Goal: Transaction & Acquisition: Download file/media

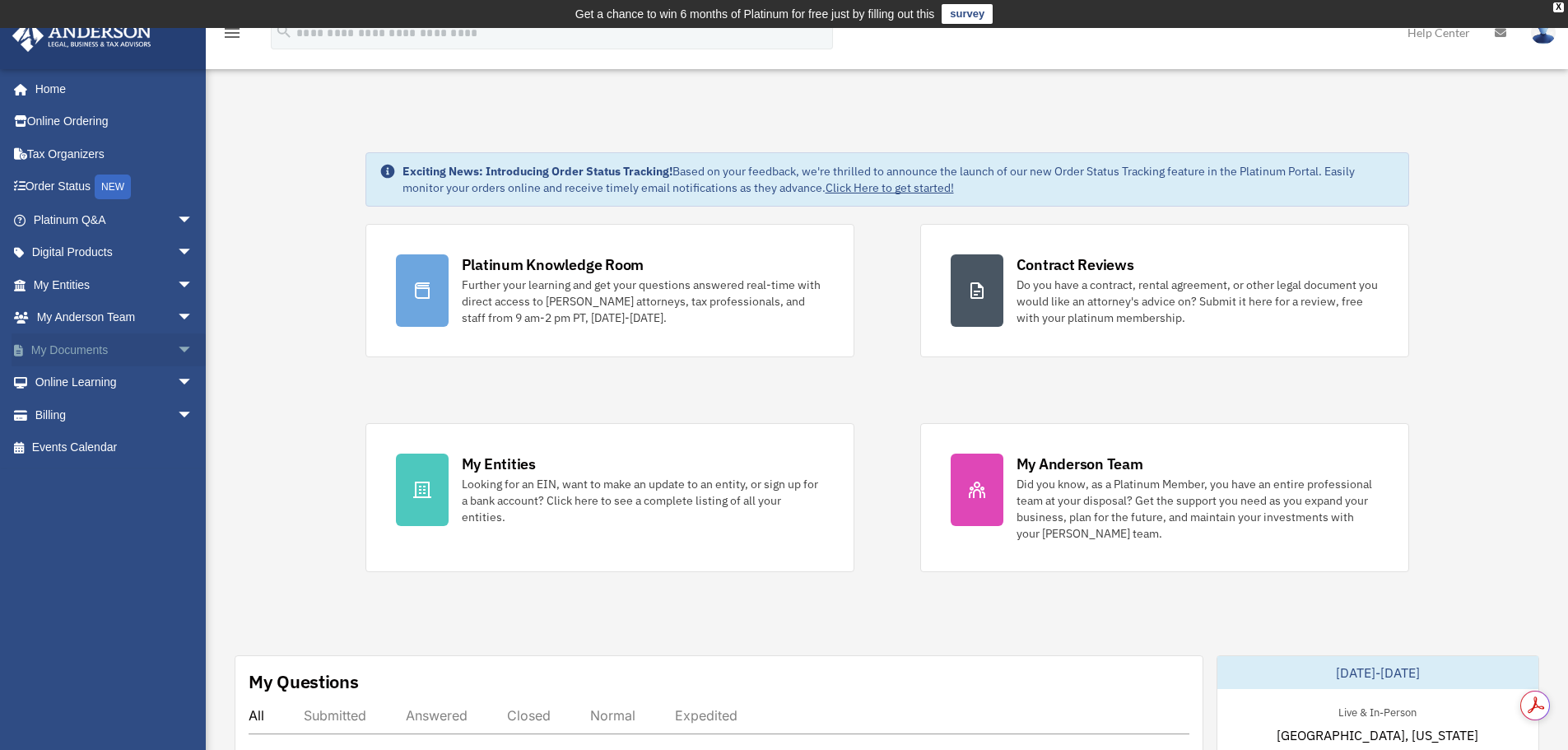
click at [101, 354] on link "My Documents arrow_drop_down" at bounding box center [114, 349] width 206 height 33
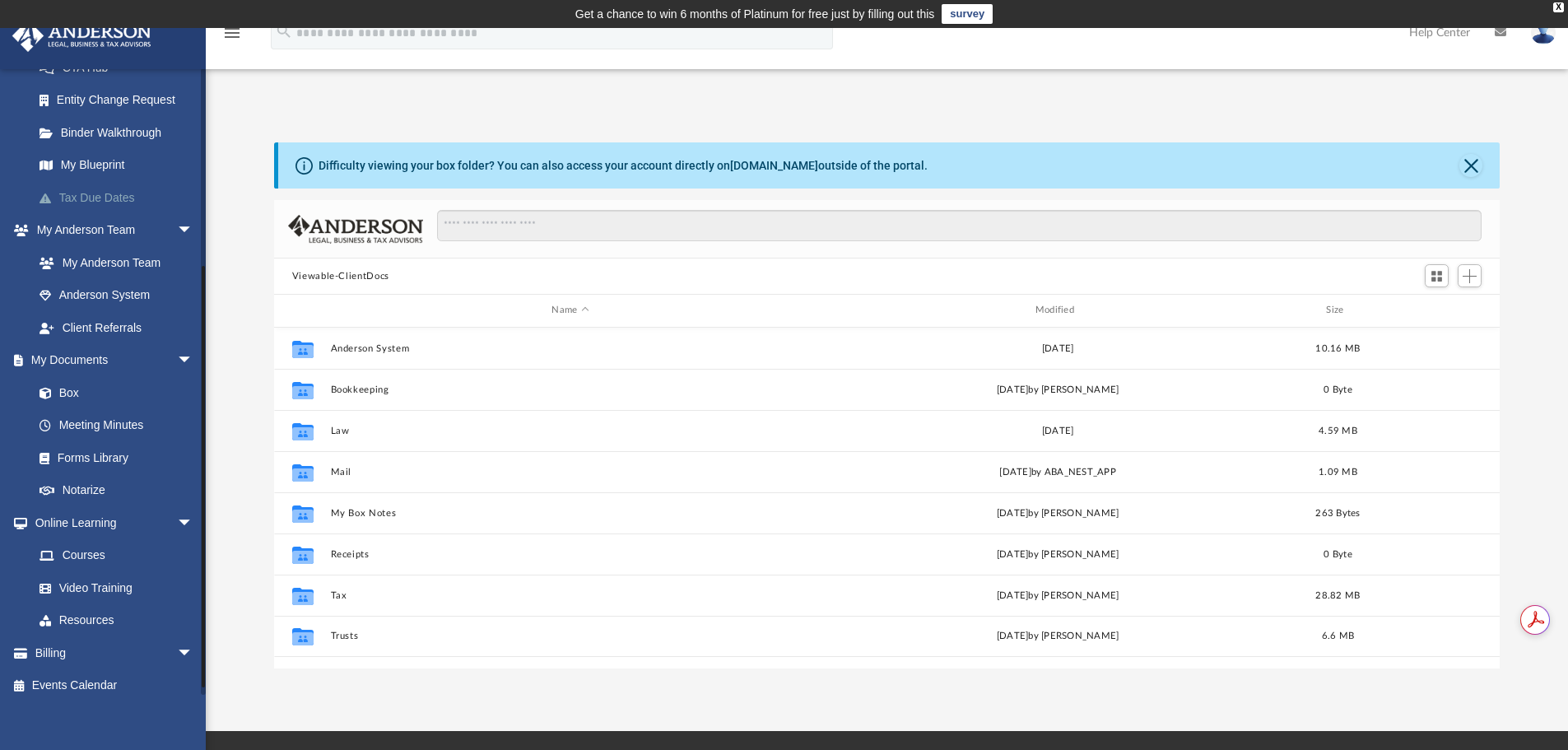
scroll to position [293, 0]
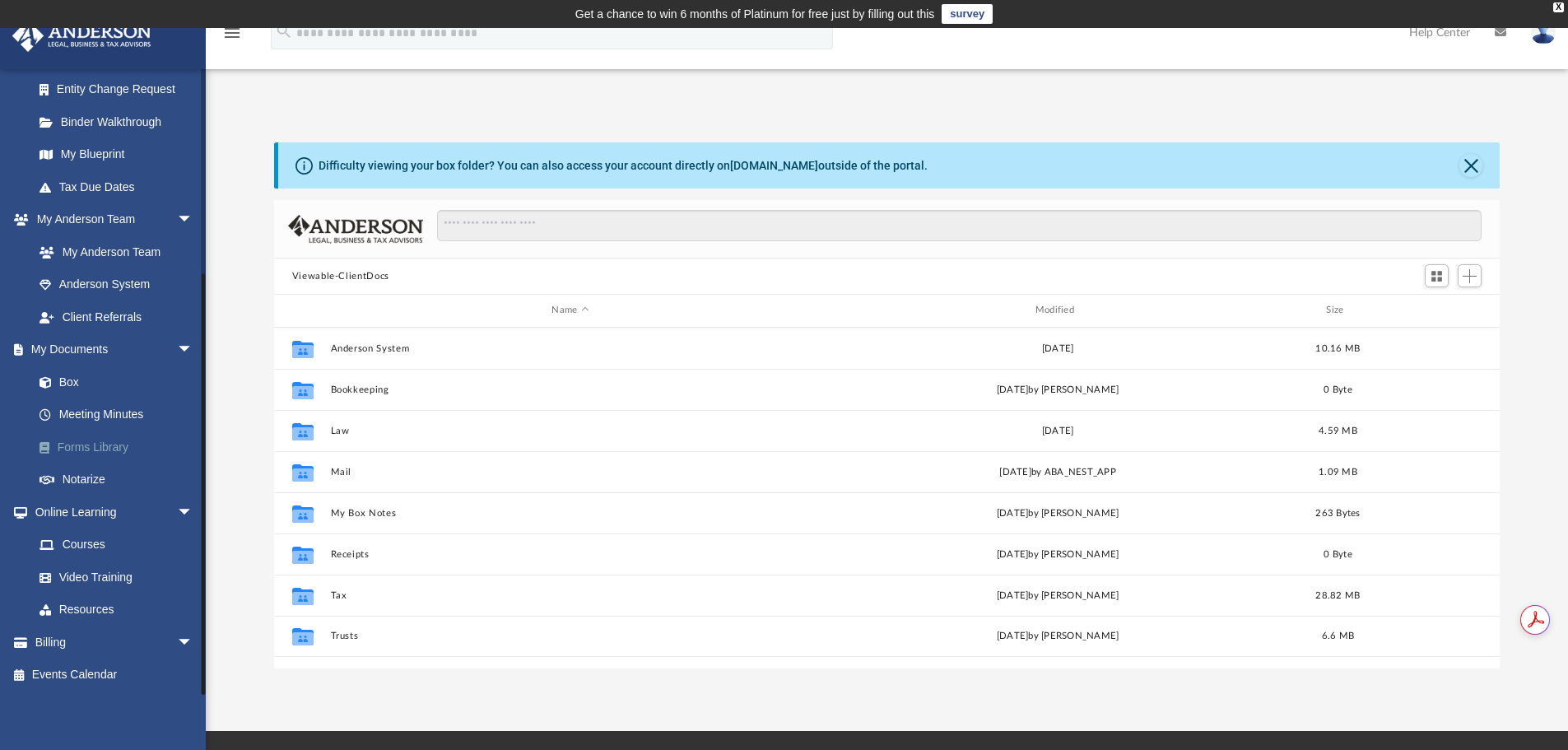
click at [89, 449] on link "Forms Library" at bounding box center [121, 447] width 195 height 33
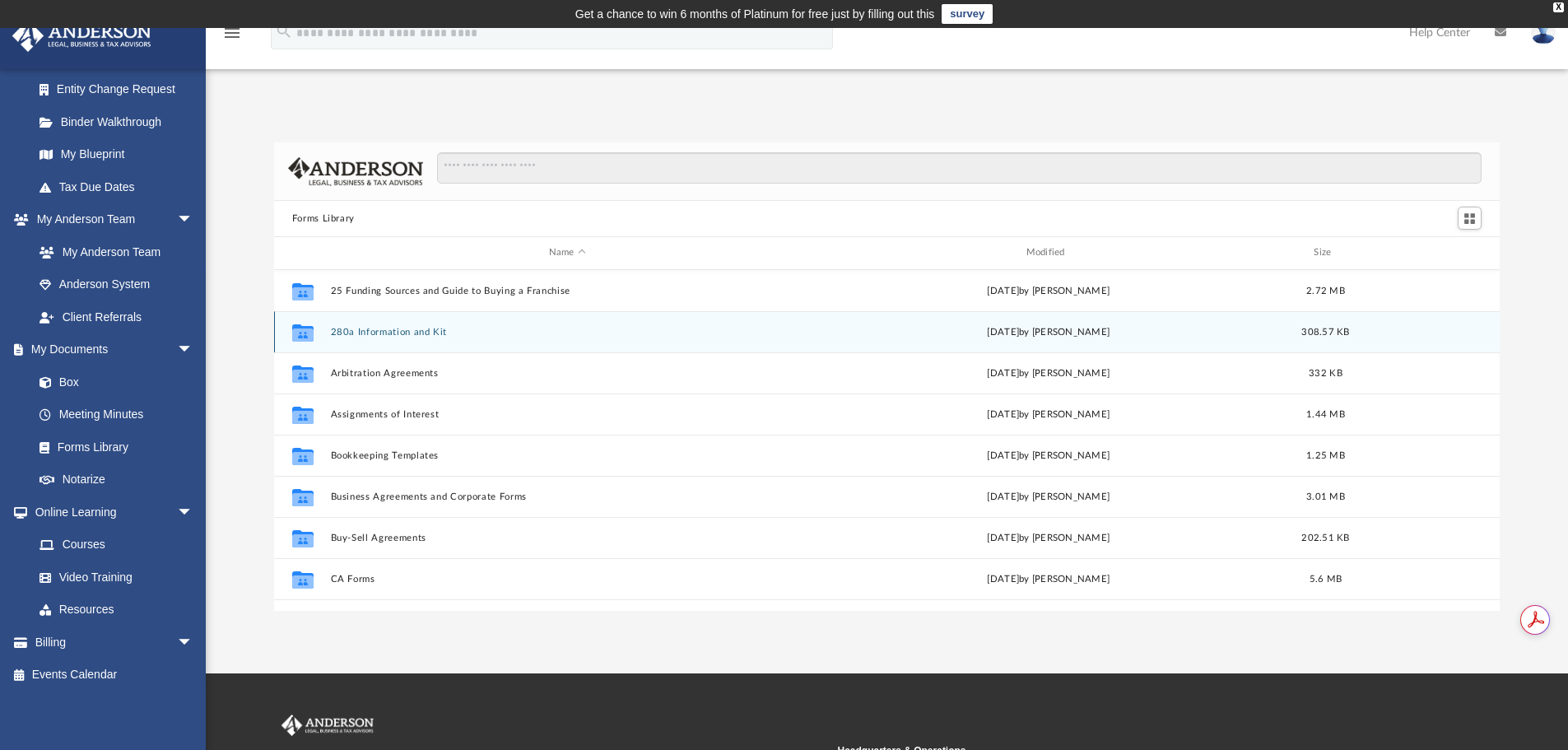
scroll to position [362, 1214]
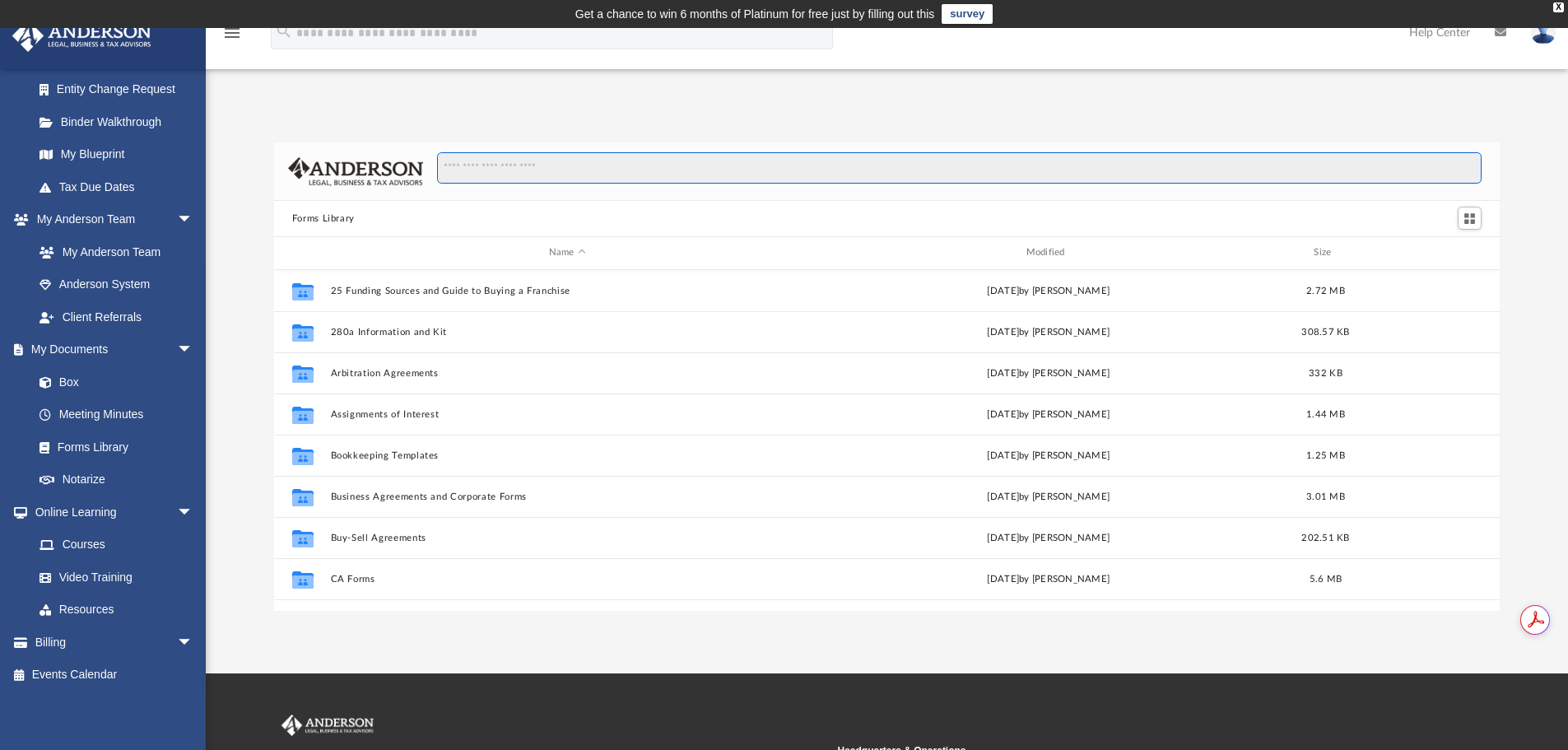
click at [514, 172] on input "Search files and folders" at bounding box center [959, 168] width 1044 height 32
type input "**********"
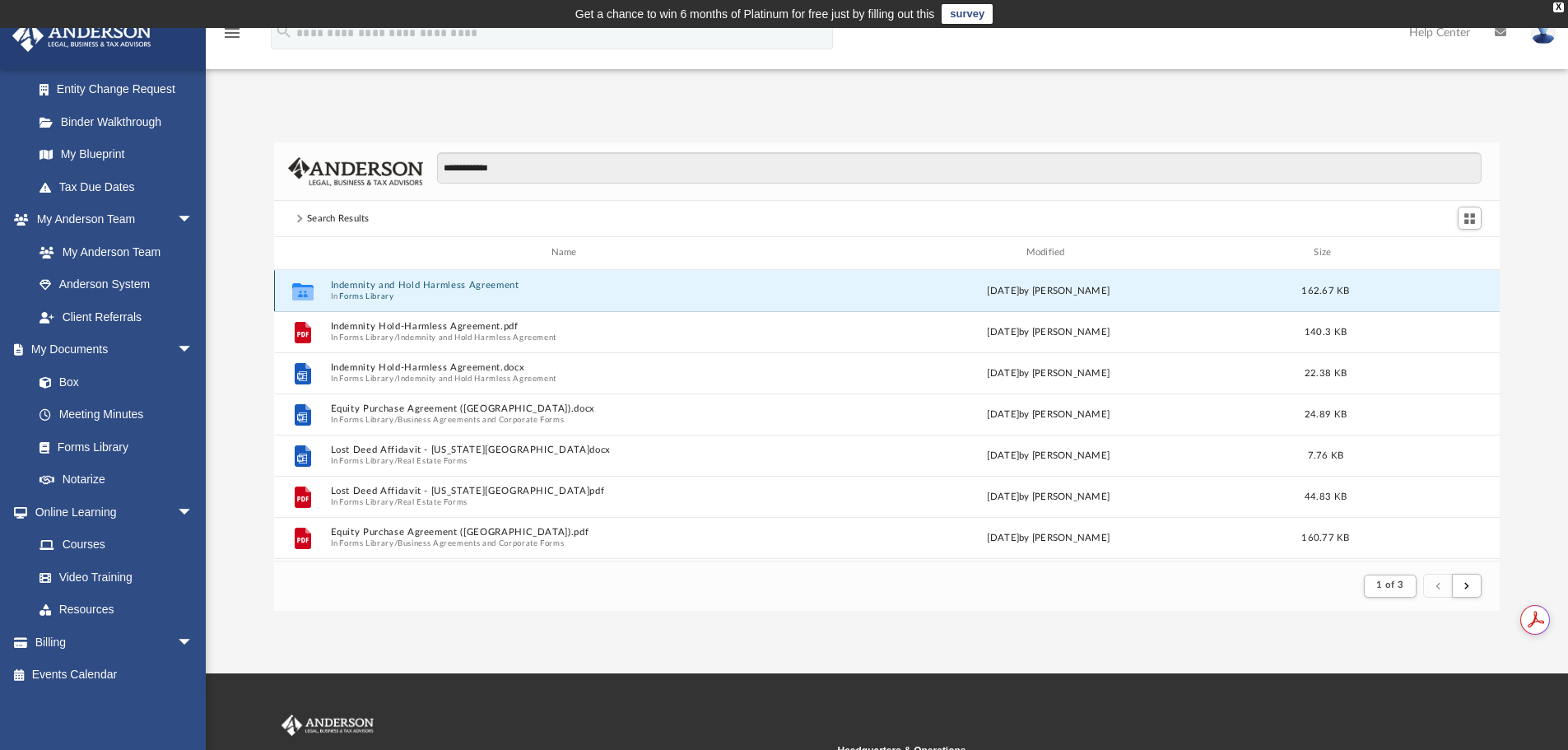
click at [500, 287] on button "Indemnity and Hold Harmless Agreement" at bounding box center [567, 285] width 474 height 11
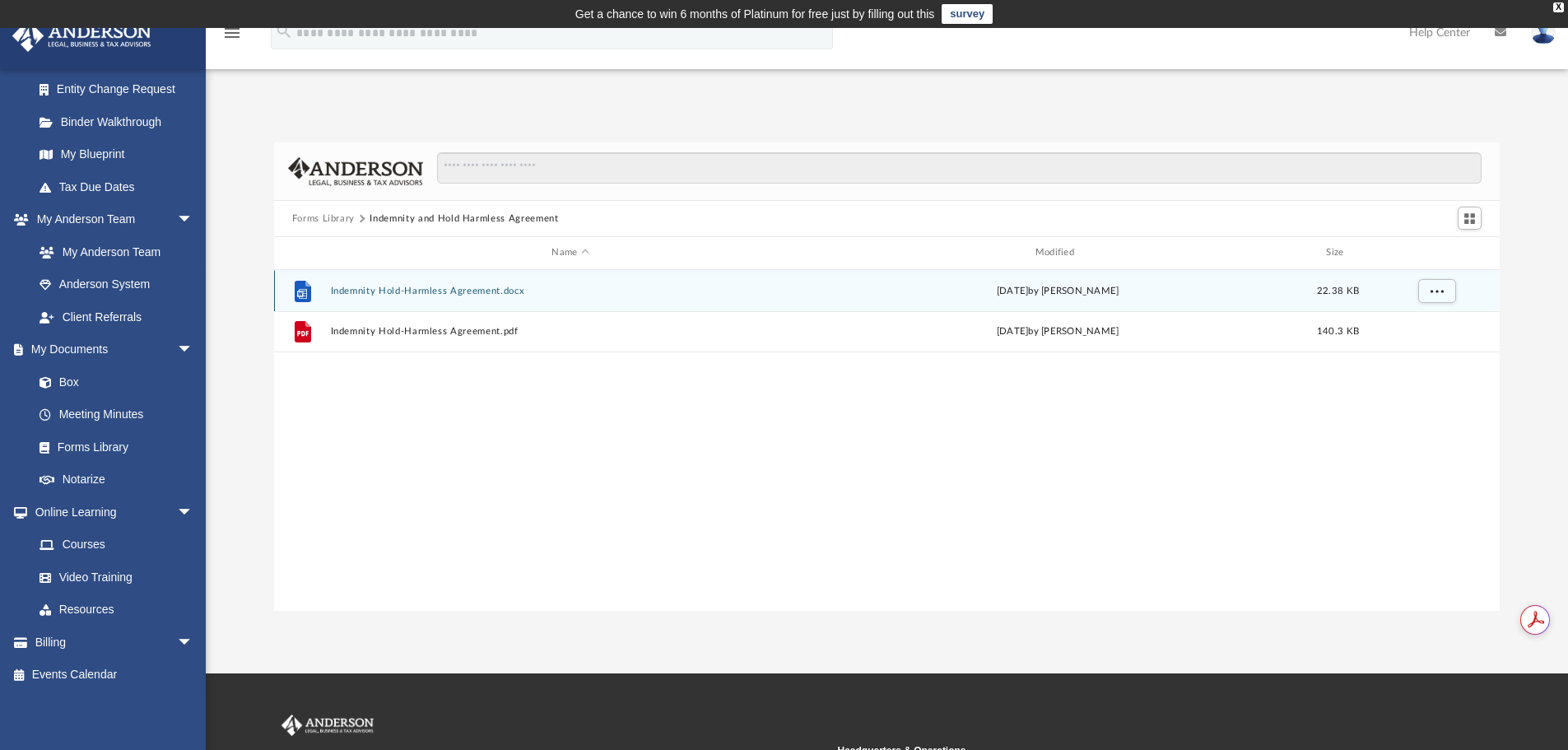
click at [477, 289] on button "Indemnity Hold-Harmless Agreement.docx" at bounding box center [570, 291] width 480 height 11
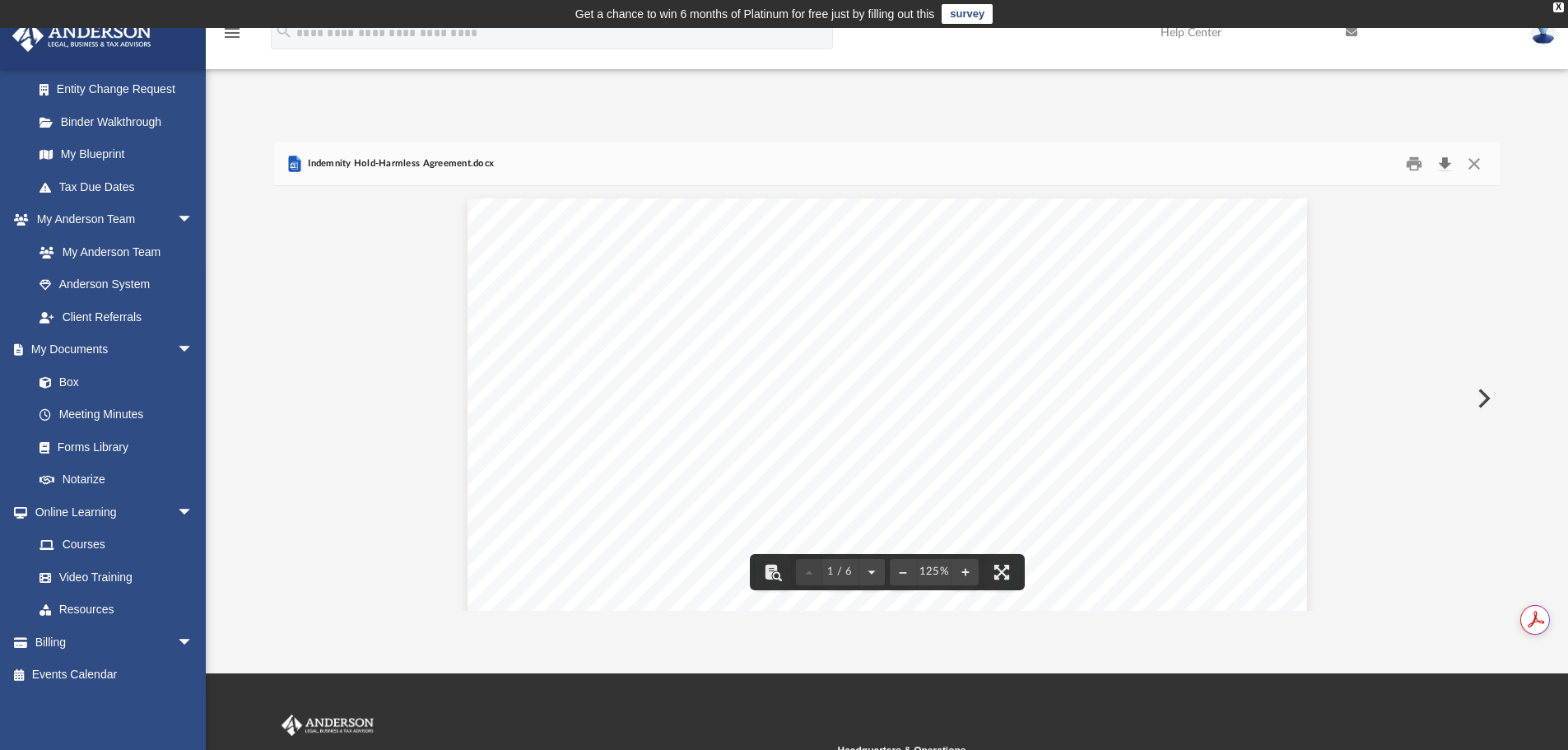
click at [1440, 162] on button "Download" at bounding box center [1444, 164] width 30 height 26
